Goal: Task Accomplishment & Management: Manage account settings

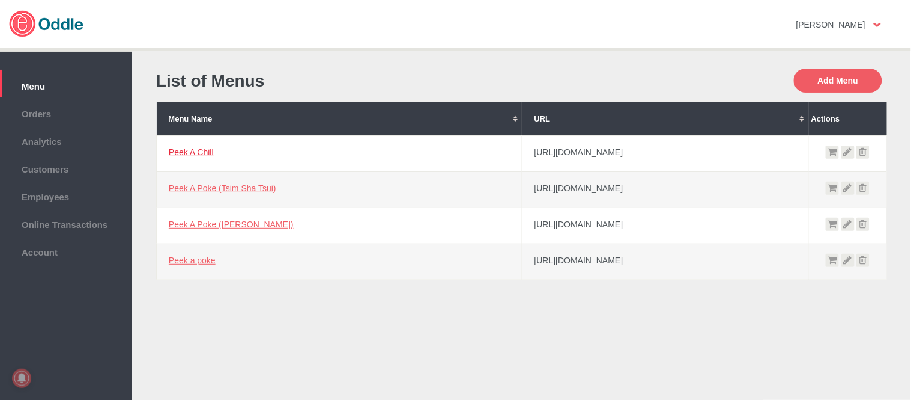
drag, startPoint x: 56, startPoint y: 111, endPoint x: 183, endPoint y: 150, distance: 132.6
click at [56, 111] on span "Orders" at bounding box center [66, 112] width 120 height 13
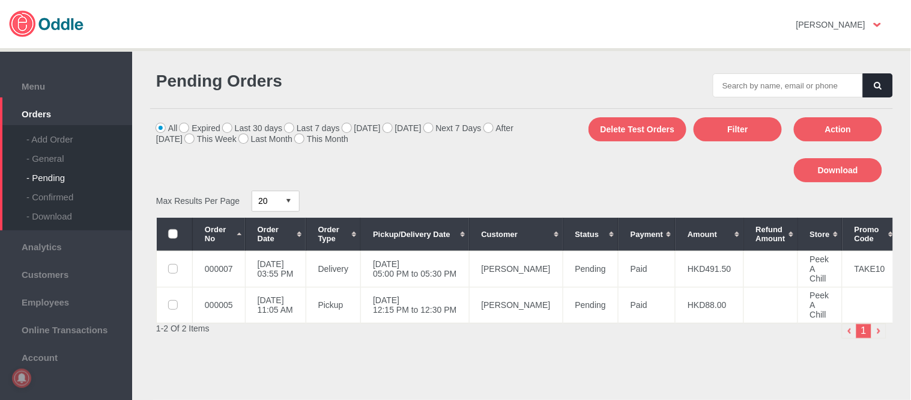
click at [56, 160] on div "- General" at bounding box center [79, 153] width 106 height 19
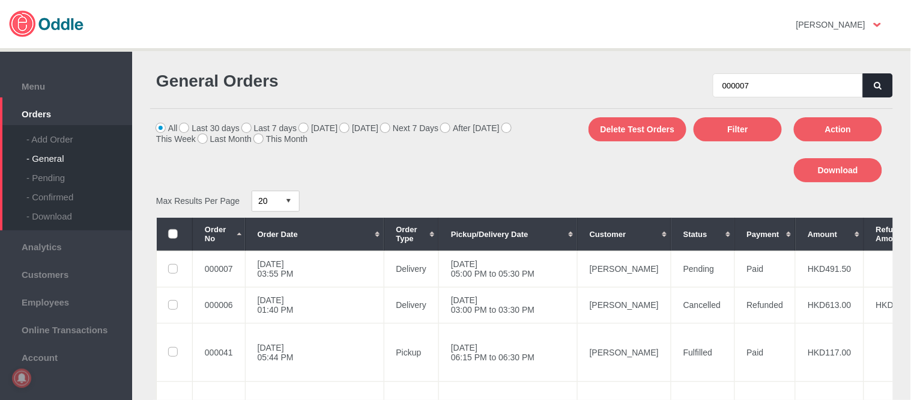
type input "000007"
click at [875, 88] on icon "button" at bounding box center [878, 86] width 7 height 8
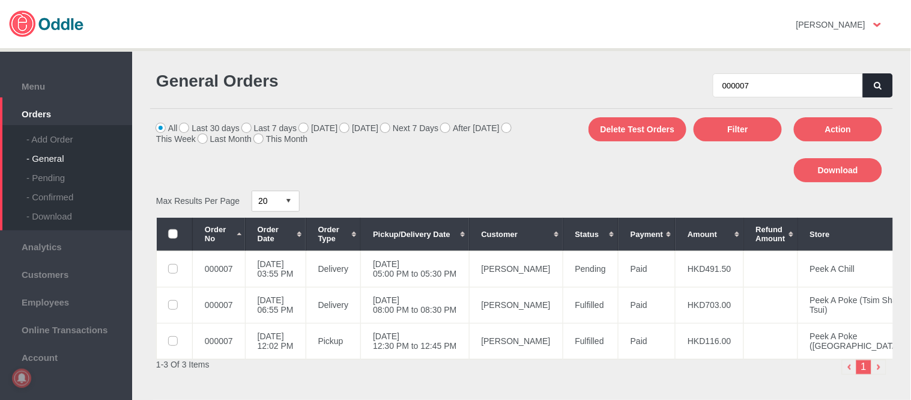
click at [875, 79] on button "button" at bounding box center [878, 85] width 30 height 24
click at [418, 184] on div "General Orders 000007 All Last 30 days Last 7 days Today Tomorrow Next 7 Days A…" at bounding box center [521, 263] width 755 height 406
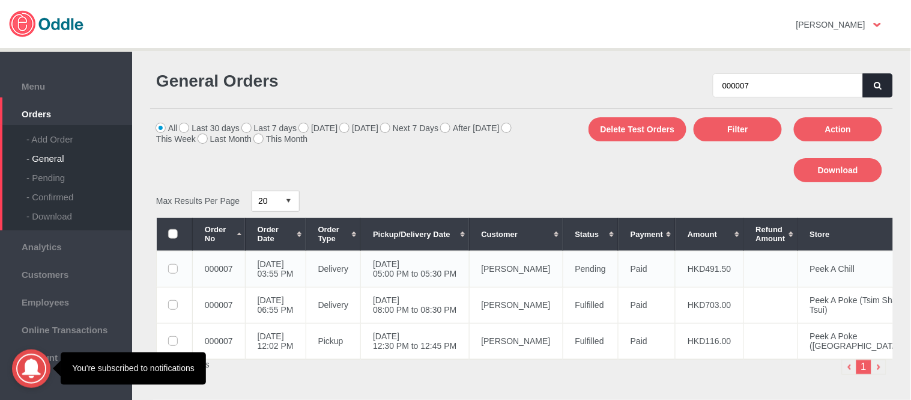
click at [526, 263] on td "Audrey Raby" at bounding box center [516, 269] width 94 height 36
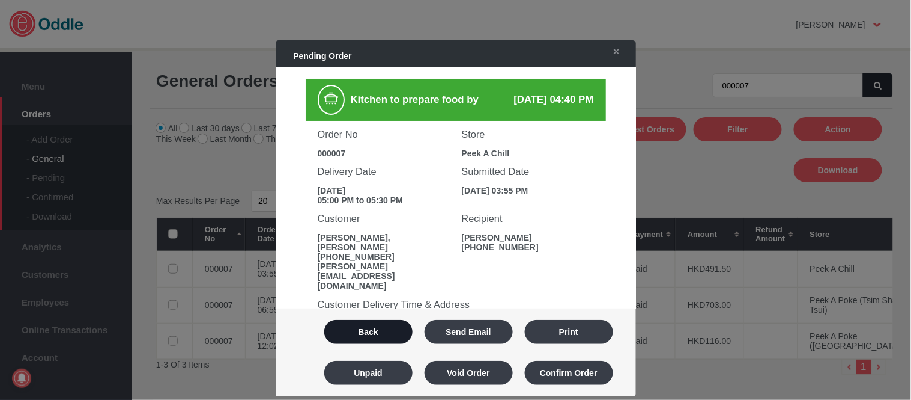
click at [360, 323] on button "Back" at bounding box center [368, 332] width 88 height 24
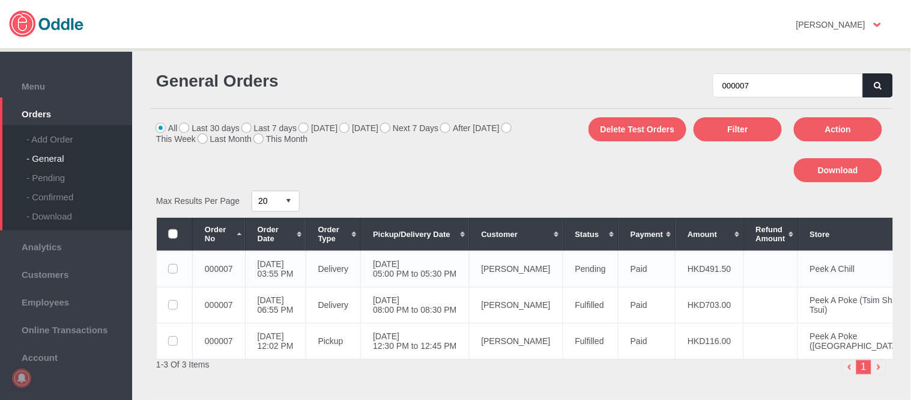
click at [512, 268] on td "Audrey Raby" at bounding box center [516, 269] width 94 height 36
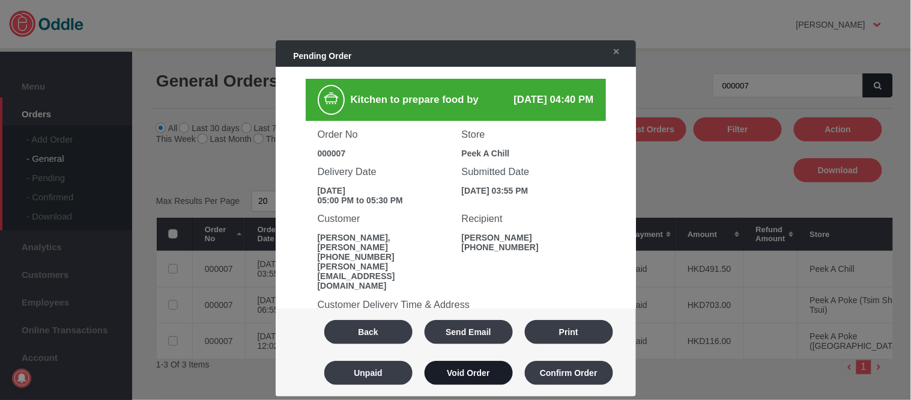
click at [485, 381] on button "Void Order" at bounding box center [469, 372] width 88 height 24
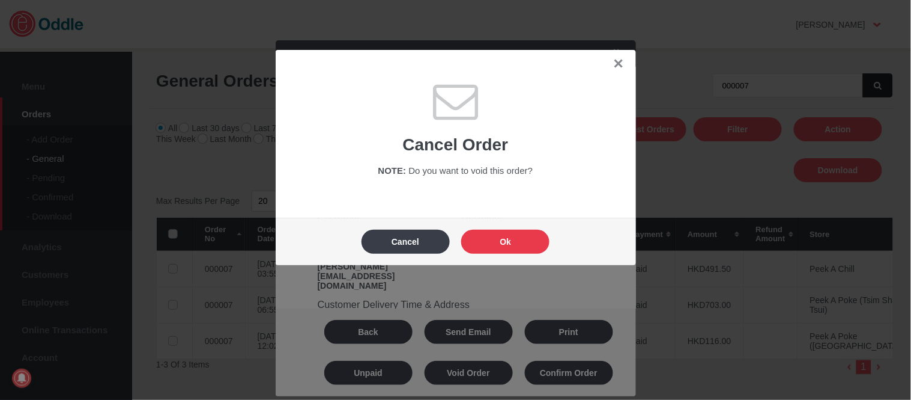
click at [518, 235] on button "Ok" at bounding box center [505, 241] width 88 height 24
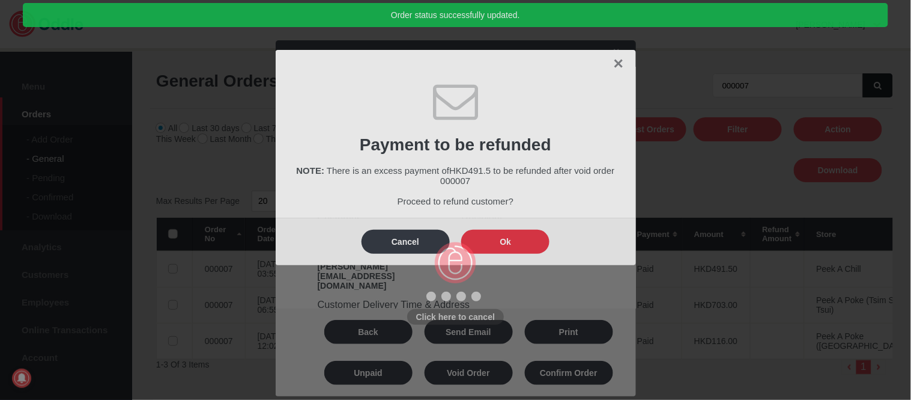
click at [518, 235] on body "Click here to cancel Mary Kaye No messages Support Settings Sign Out Settings S…" at bounding box center [455, 200] width 911 height 400
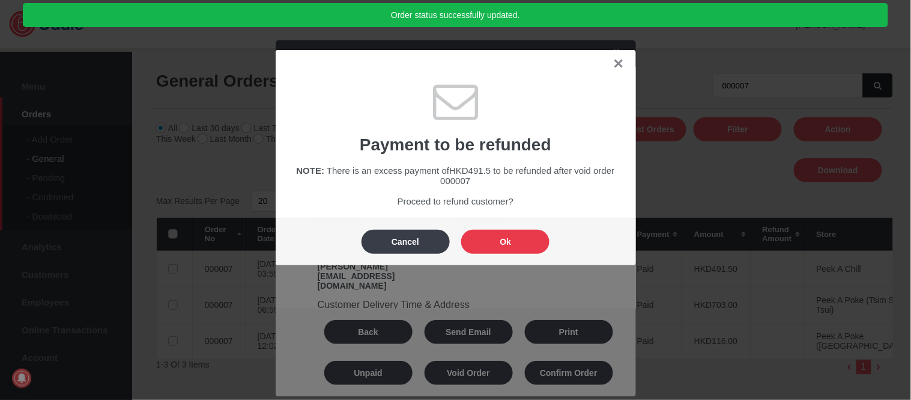
click at [518, 235] on button "Ok" at bounding box center [505, 241] width 88 height 24
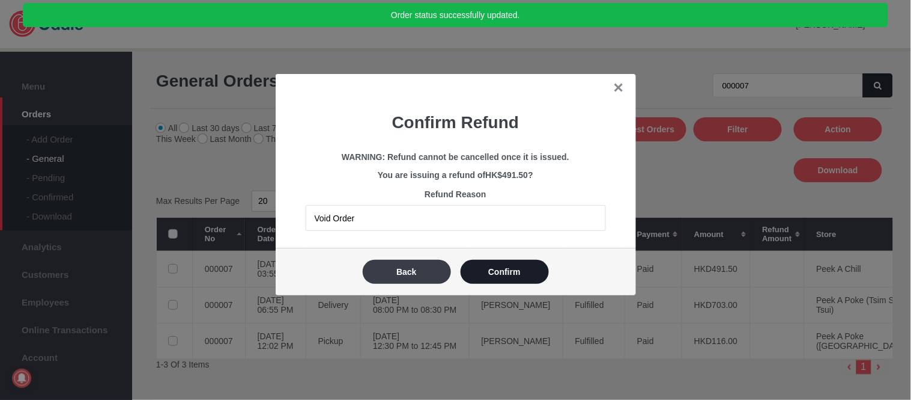
click at [513, 268] on button "Confirm" at bounding box center [505, 272] width 88 height 24
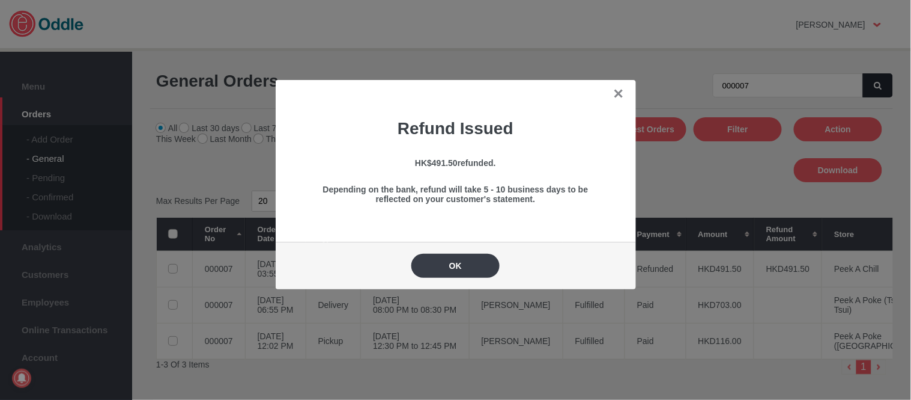
click at [613, 98] on link "✕" at bounding box center [618, 94] width 11 height 15
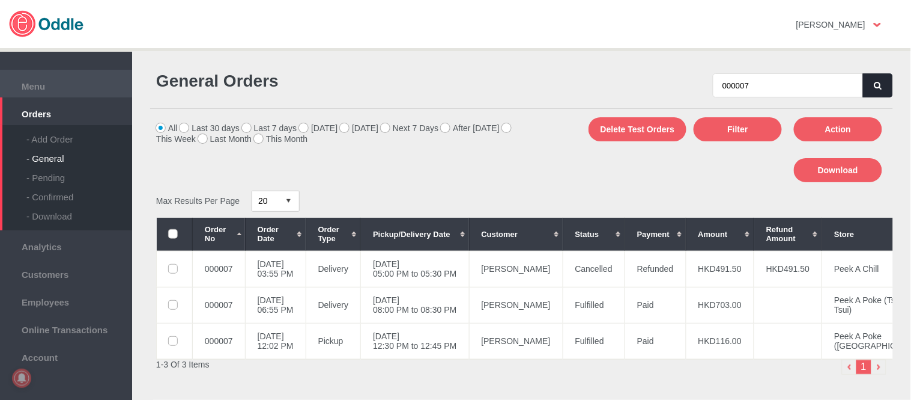
click at [37, 85] on span "Menu" at bounding box center [66, 84] width 120 height 13
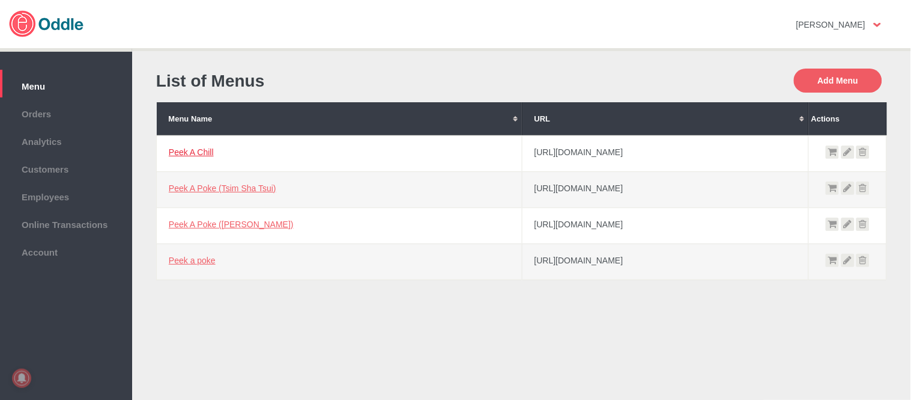
click at [195, 151] on link "Peek A Chill" at bounding box center [191, 152] width 45 height 10
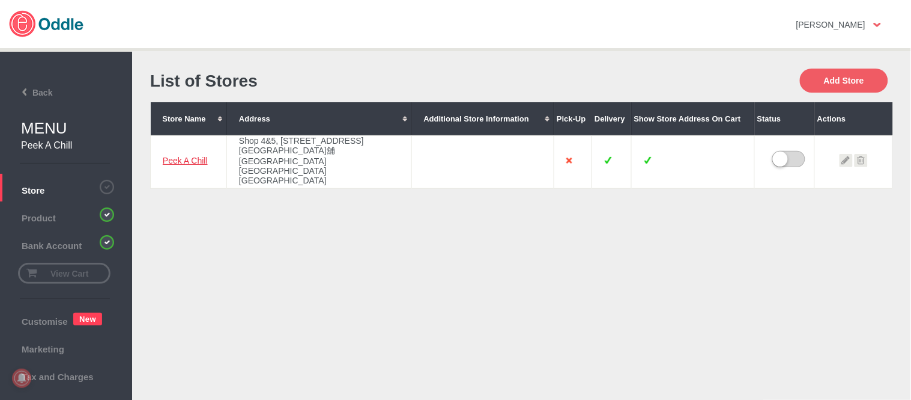
click at [171, 156] on link "Peek A Chill" at bounding box center [185, 161] width 45 height 10
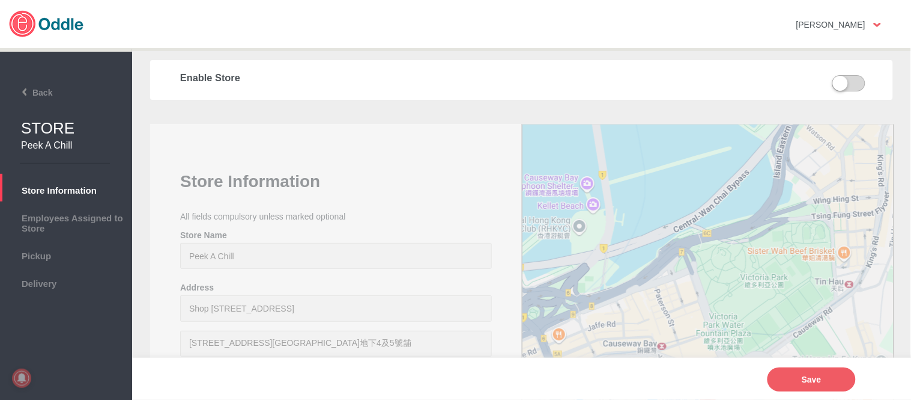
click at [79, 258] on span "Pickup" at bounding box center [66, 254] width 120 height 13
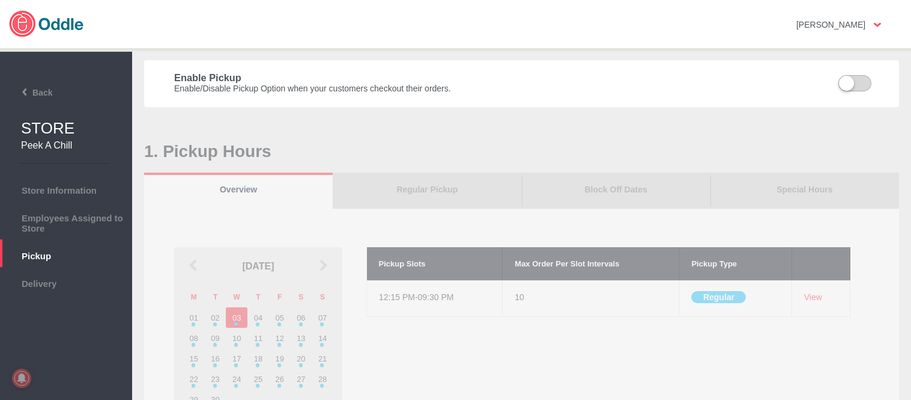
click at [79, 287] on li "Delivery" at bounding box center [66, 281] width 132 height 28
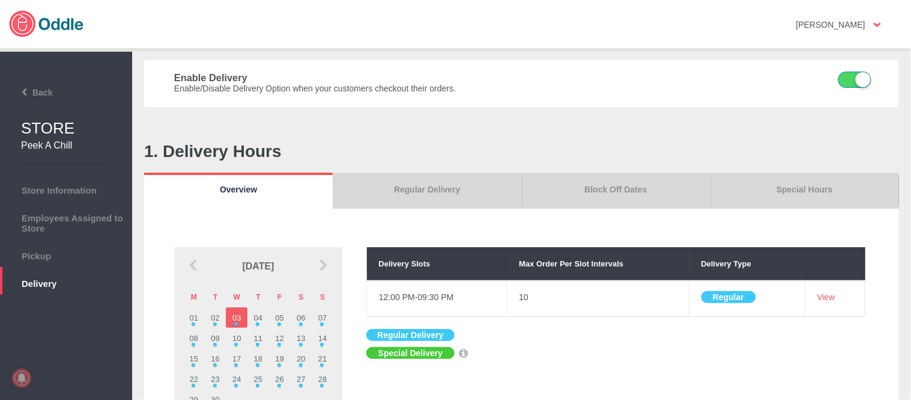
drag, startPoint x: 845, startPoint y: 76, endPoint x: 736, endPoint y: 111, distance: 114.8
click at [845, 76] on label at bounding box center [848, 81] width 30 height 18
click at [0, 0] on input "checkbox" at bounding box center [0, 0] width 0 height 0
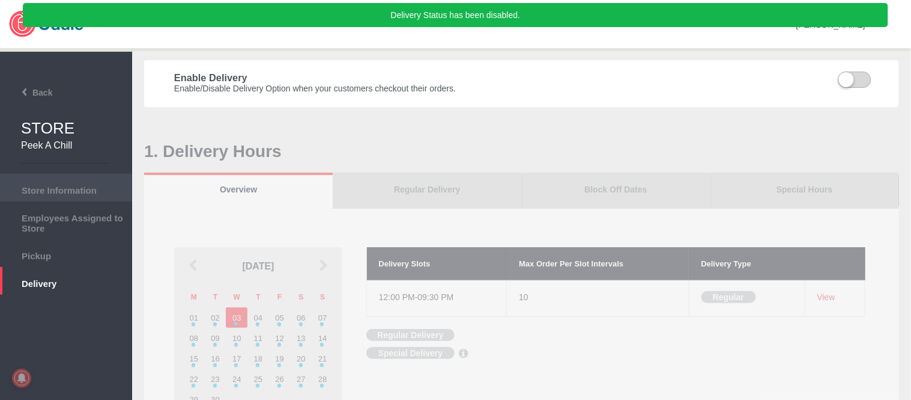
click at [52, 182] on span "Store Information" at bounding box center [66, 188] width 120 height 13
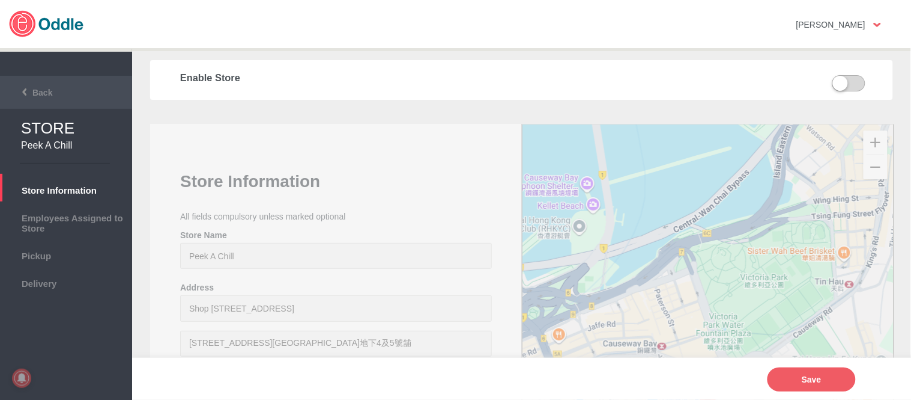
click at [44, 81] on li "Back" at bounding box center [66, 92] width 132 height 33
